Goal: Navigation & Orientation: Find specific page/section

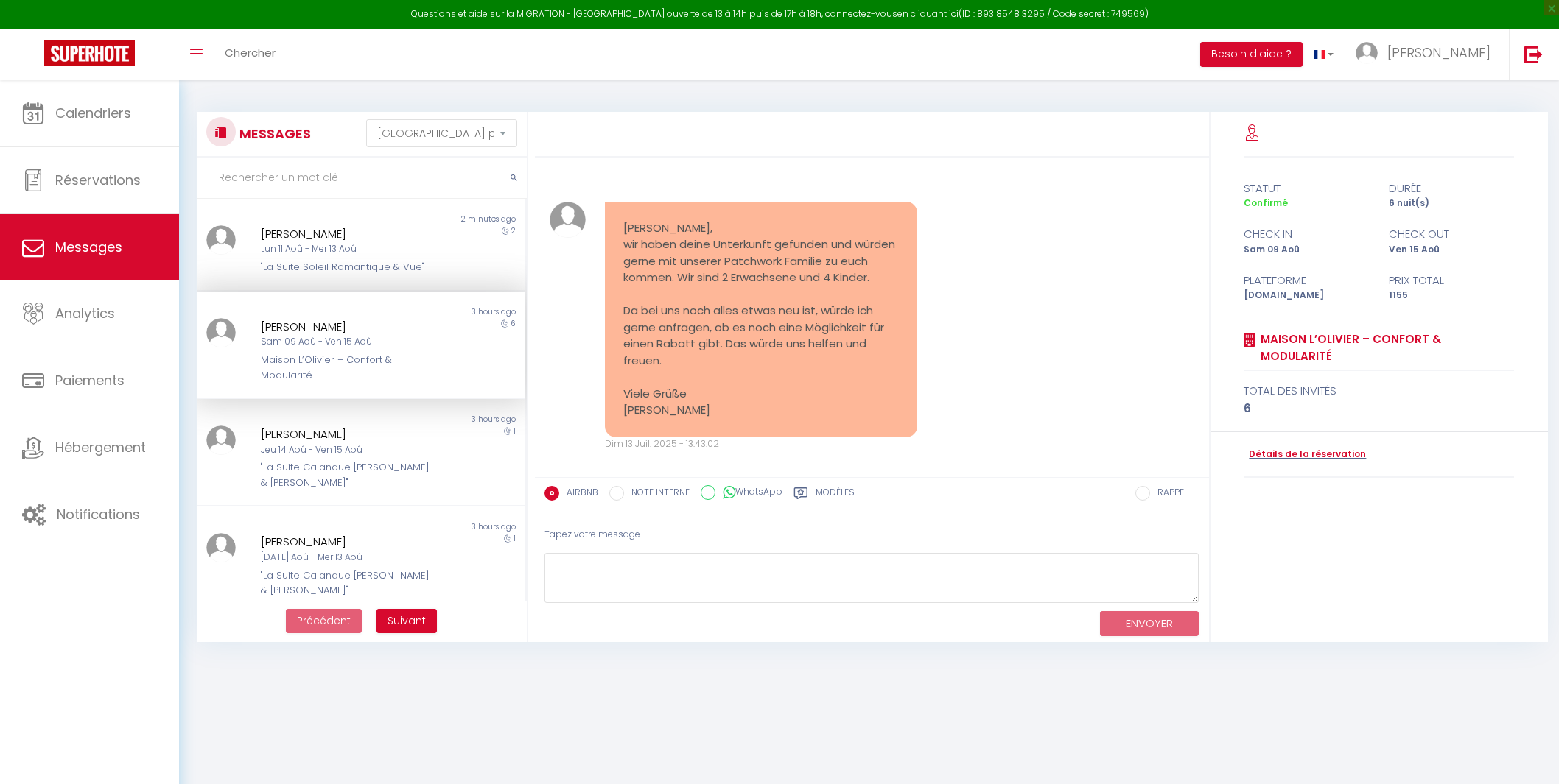
select select "message"
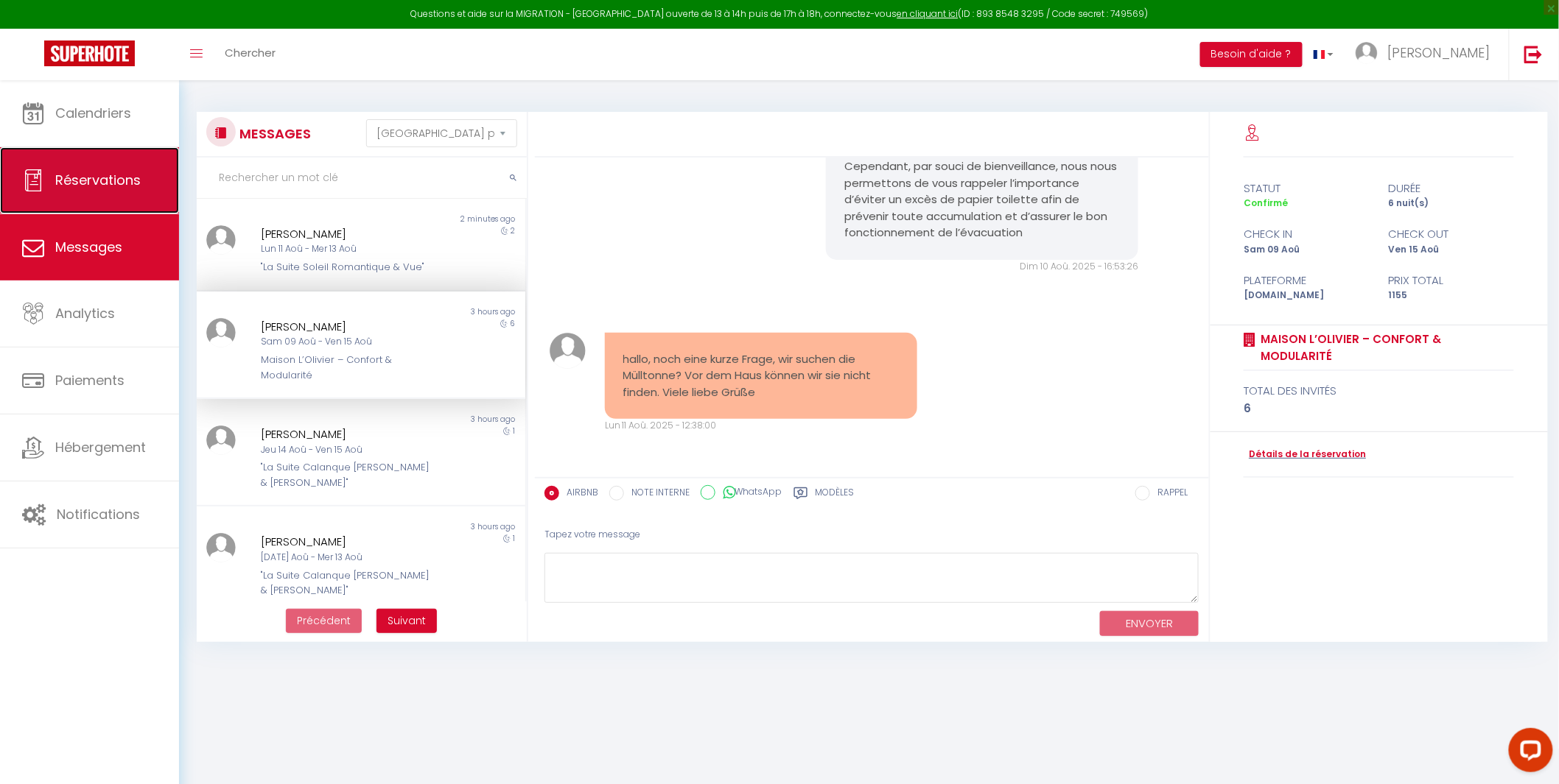
click at [121, 182] on span "Réservations" at bounding box center [98, 180] width 86 height 18
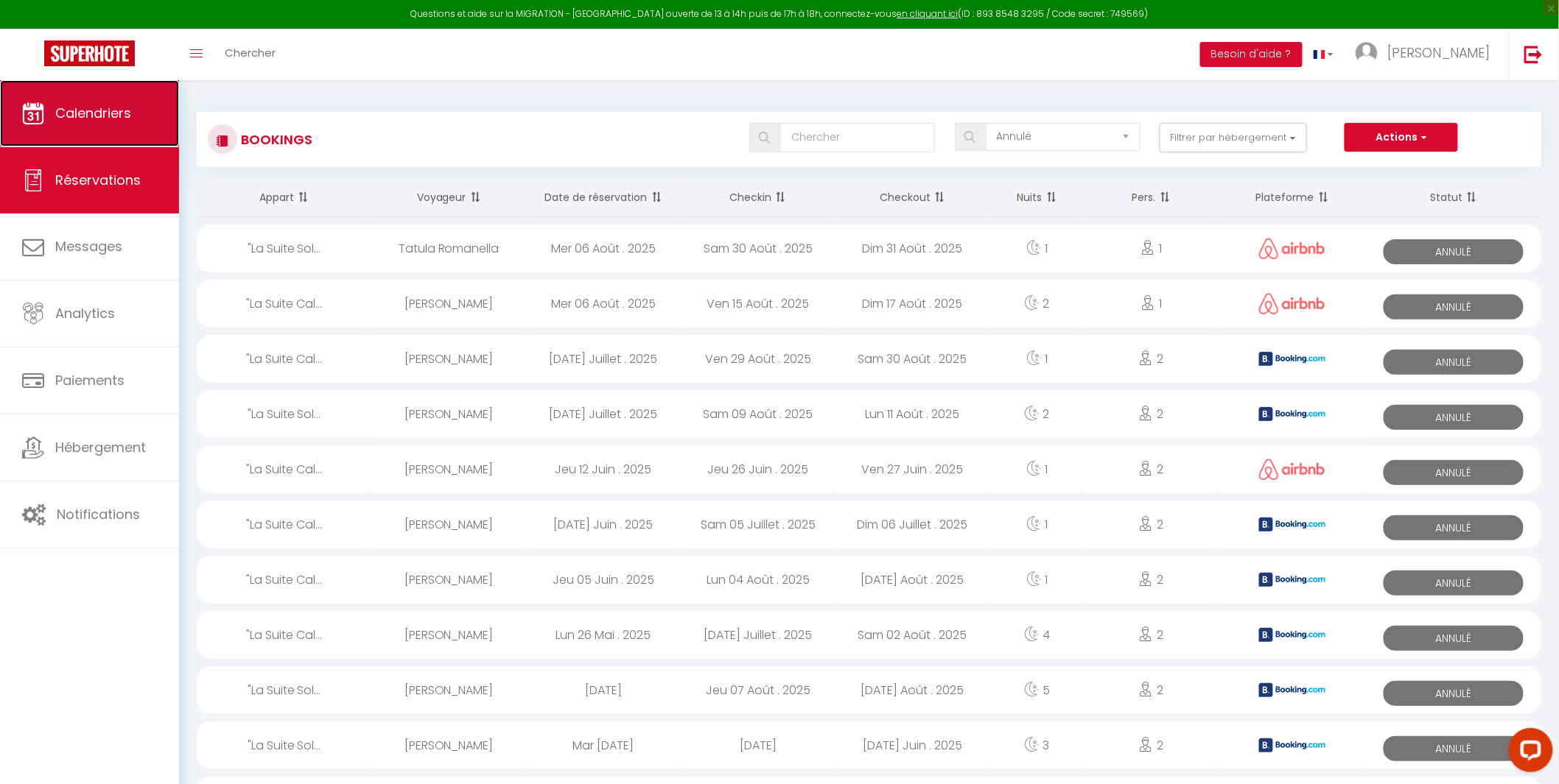
click at [93, 105] on span "Calendriers" at bounding box center [93, 113] width 76 height 18
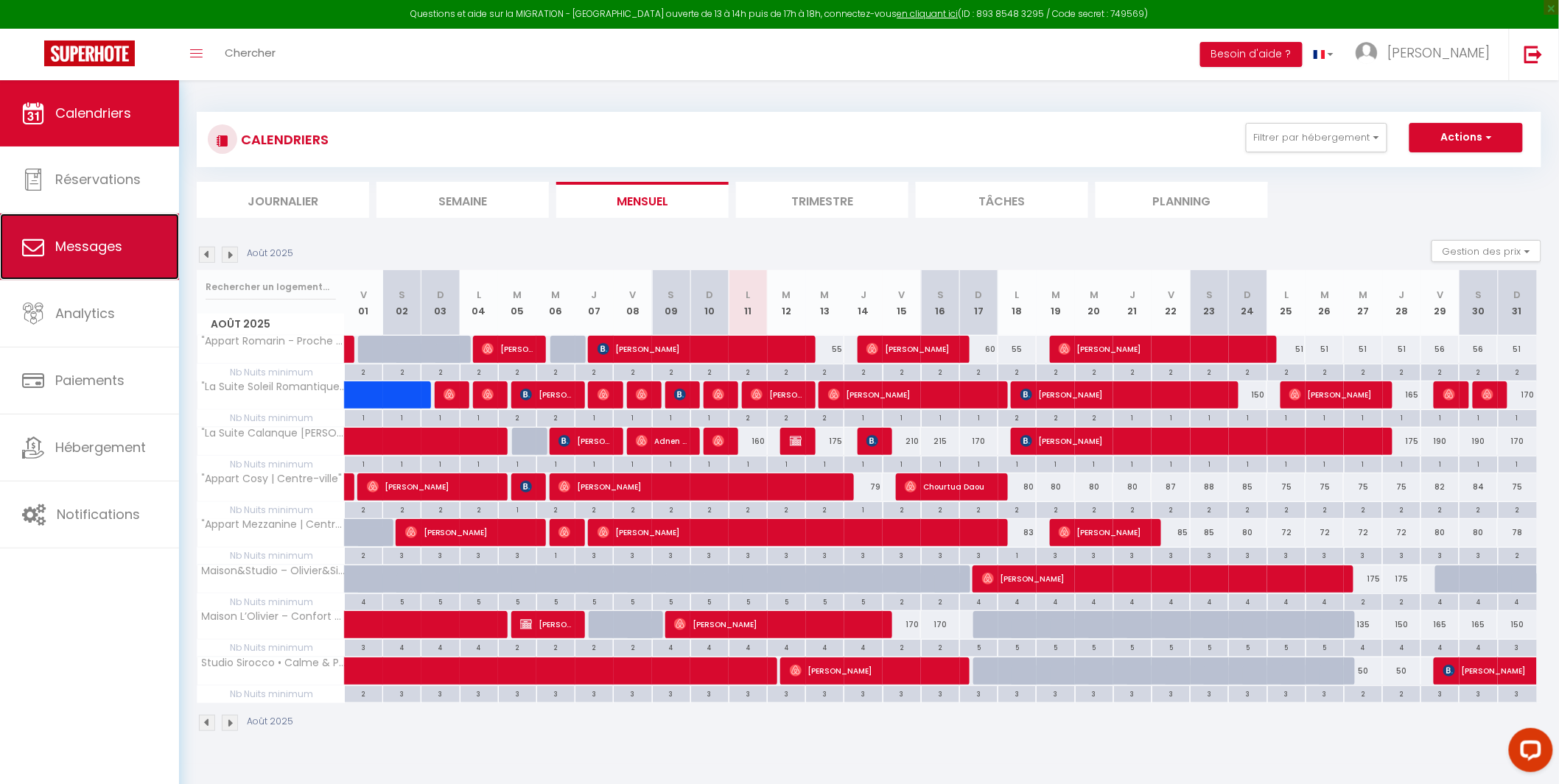
click at [72, 259] on link "Messages" at bounding box center [89, 246] width 179 height 66
select select "message"
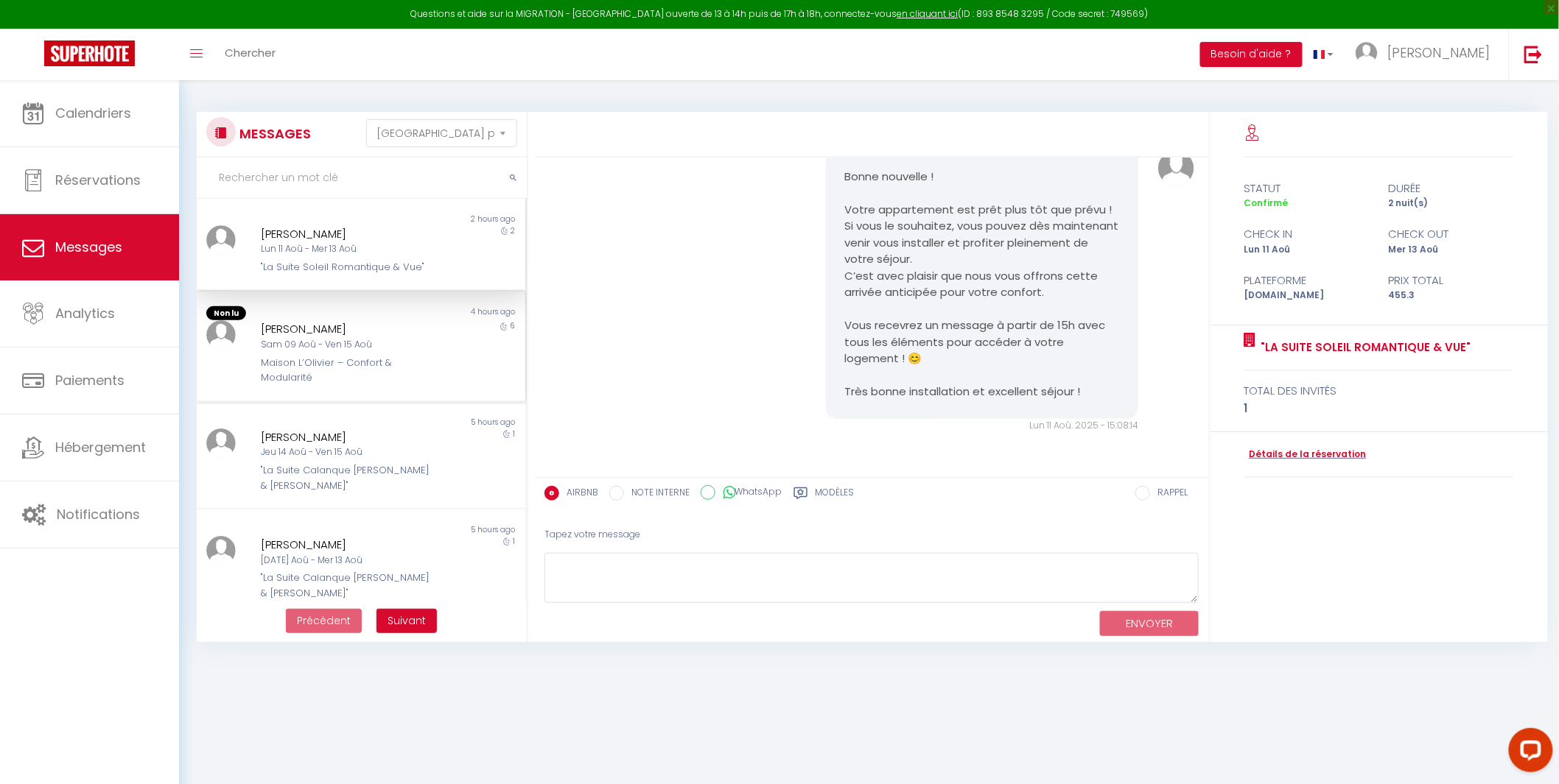
click at [387, 358] on div "Maison L’Olivier – Confort & Modularité" at bounding box center [346, 371] width 172 height 31
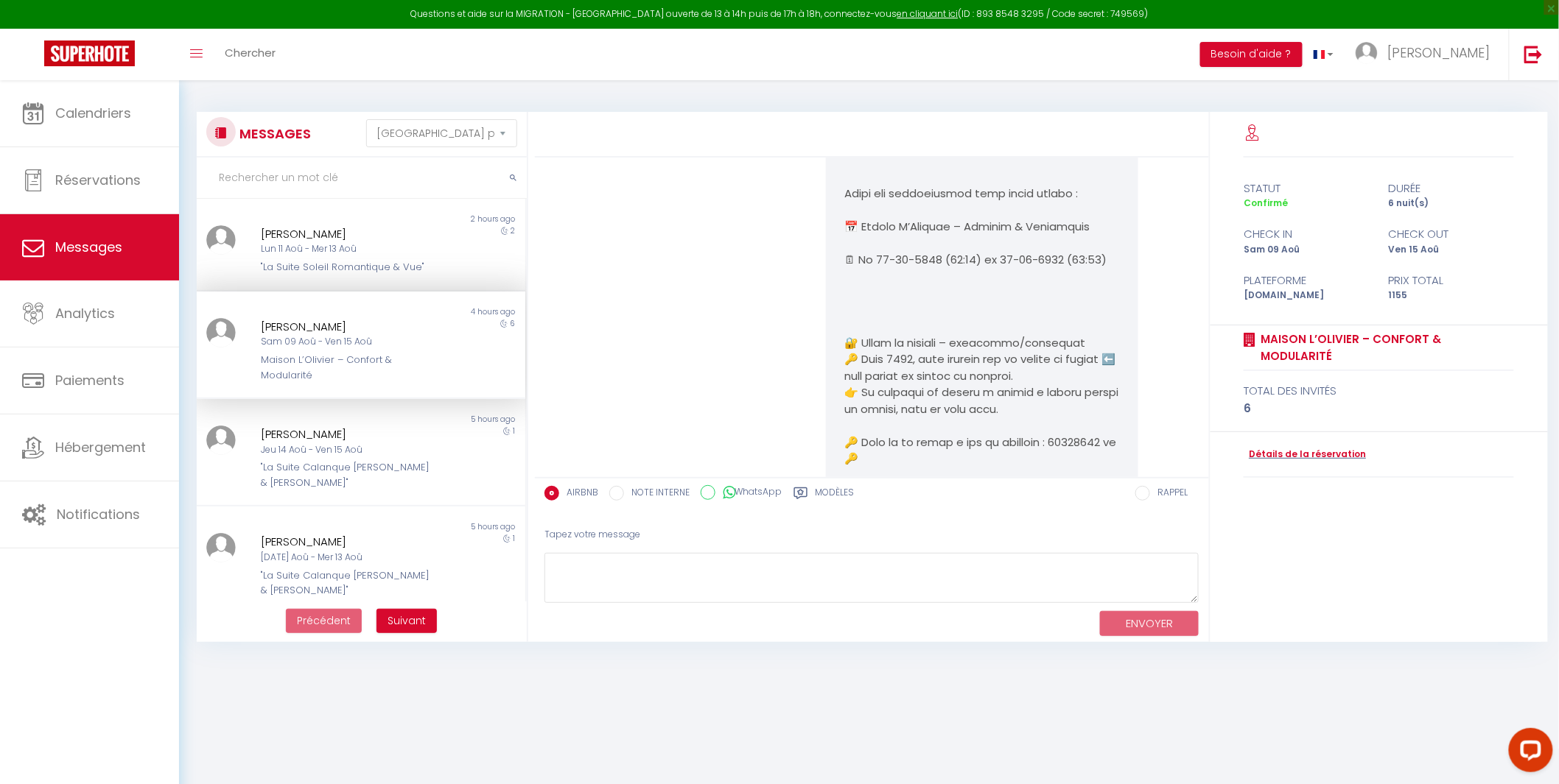
scroll to position [7535, 0]
